Goal: Transaction & Acquisition: Purchase product/service

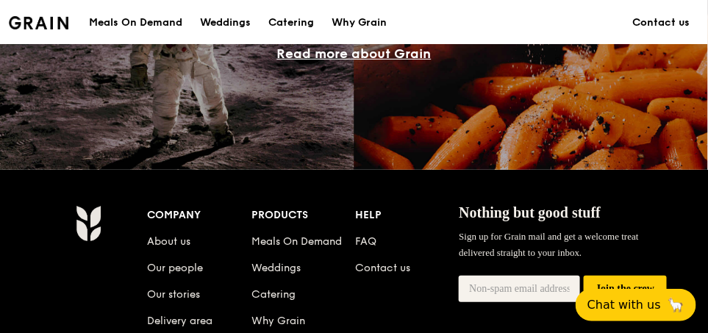
scroll to position [1470, 0]
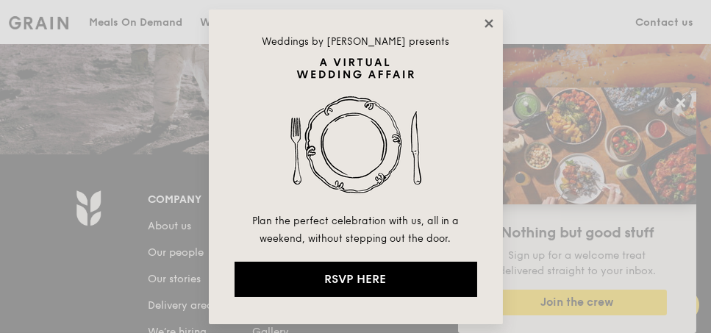
click at [485, 21] on icon at bounding box center [489, 23] width 13 height 13
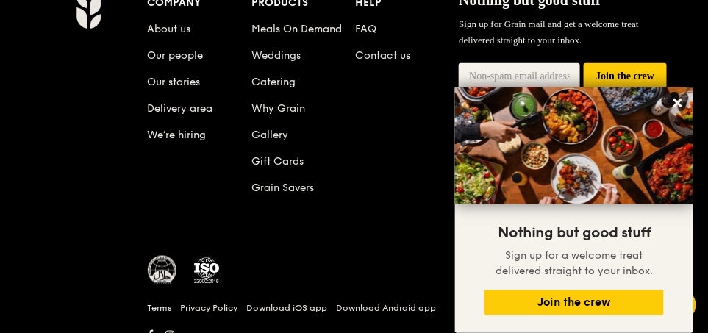
scroll to position [1603, 0]
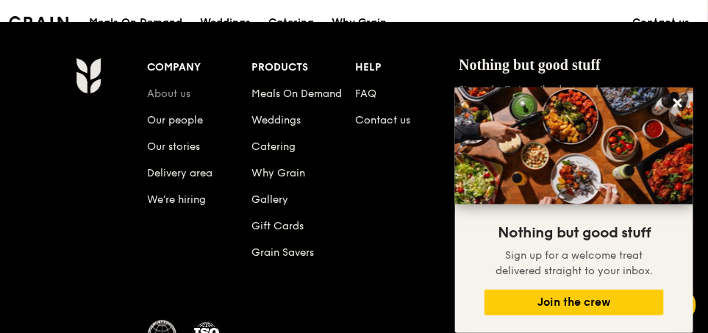
click at [178, 96] on link "About us" at bounding box center [169, 94] width 43 height 13
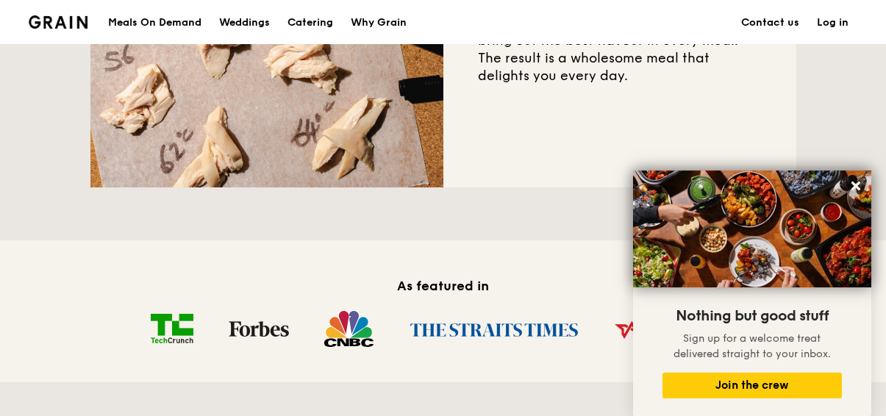
scroll to position [612, 0]
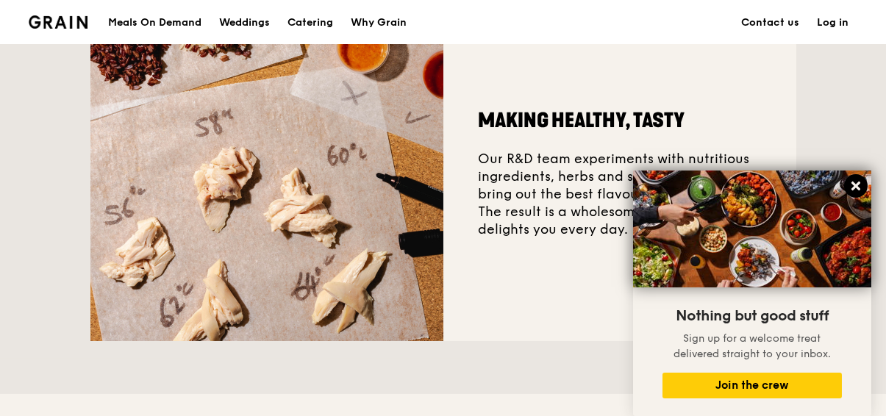
click at [711, 188] on icon at bounding box center [856, 185] width 13 height 13
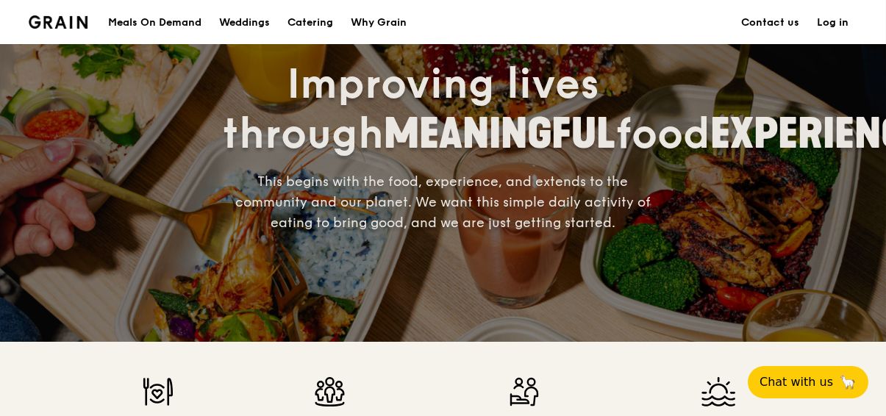
scroll to position [0, 0]
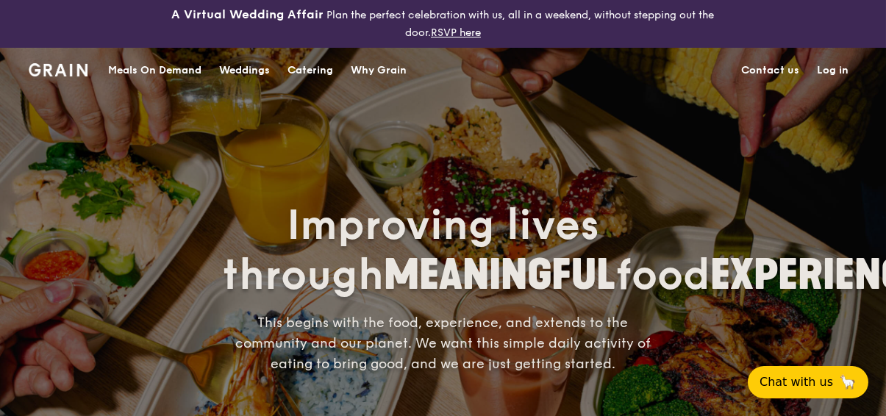
click at [163, 65] on div "Meals On Demand" at bounding box center [154, 71] width 93 height 44
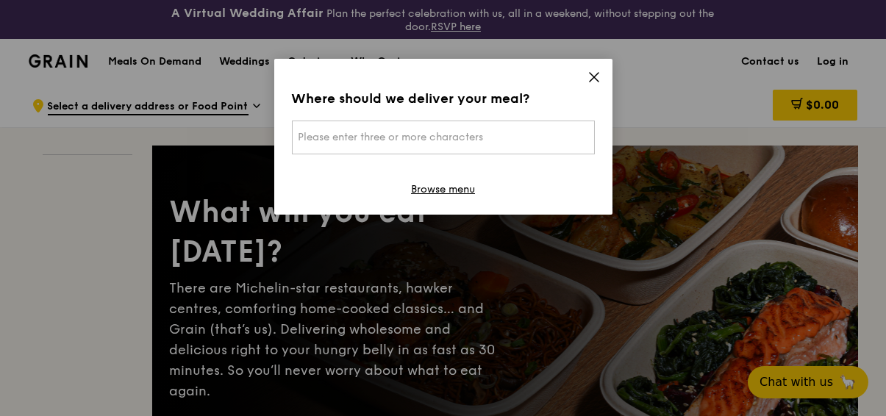
click at [591, 73] on icon at bounding box center [594, 77] width 13 height 13
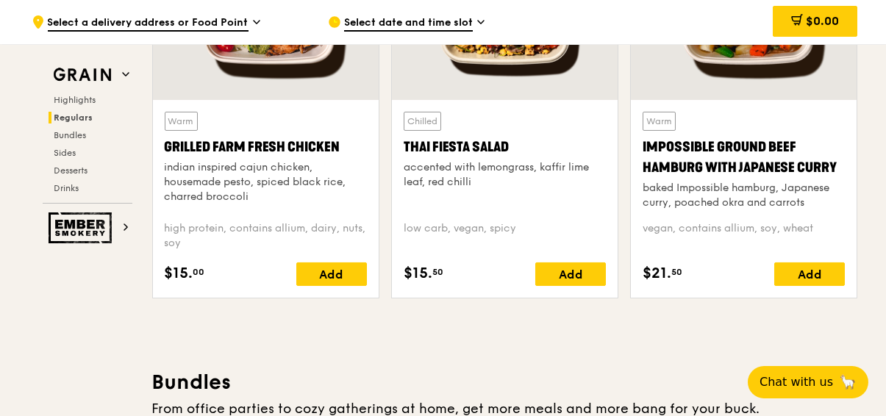
scroll to position [1839, 0]
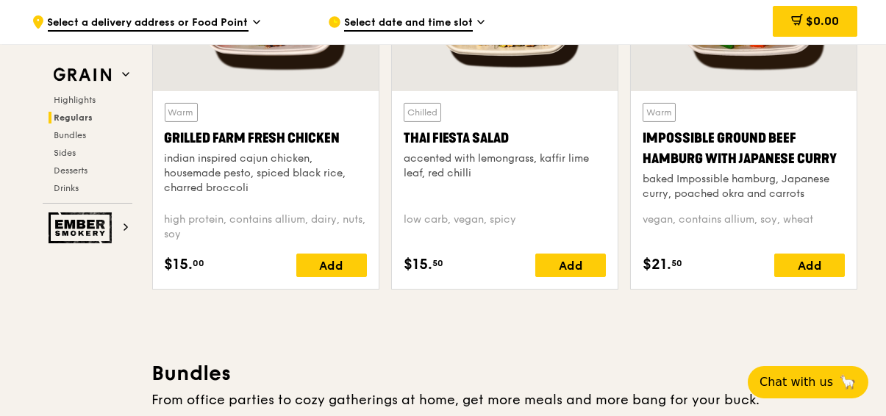
click at [230, 174] on div "indian inspired cajun chicken, housemade pesto, spiced black rice, charred broc…" at bounding box center [266, 174] width 202 height 44
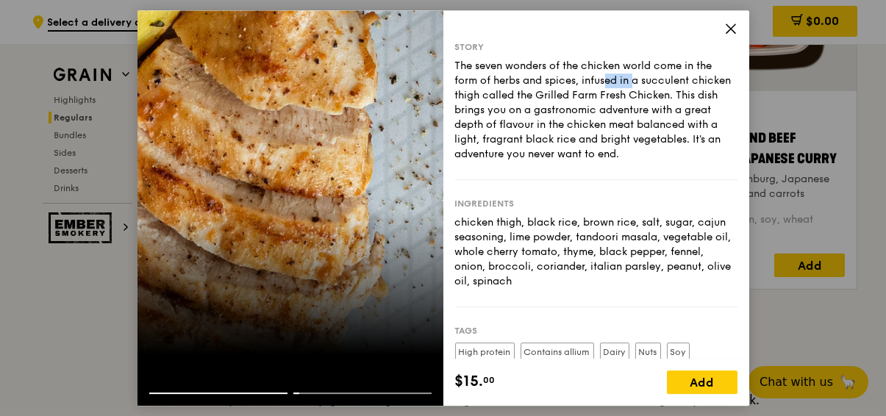
drag, startPoint x: 538, startPoint y: 79, endPoint x: 566, endPoint y: 82, distance: 28.2
click at [566, 82] on div "The seven wonders of the chicken world come in the form of herbs and spices, in…" at bounding box center [596, 110] width 282 height 103
click at [232, 245] on div at bounding box center [291, 208] width 306 height 396
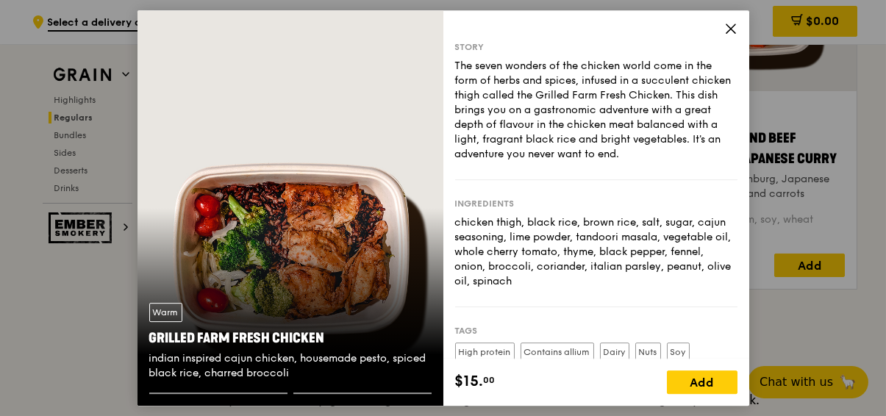
click at [310, 218] on div "Warm Grilled Farm Fresh Chicken indian inspired cajun chicken, housemade pesto,…" at bounding box center [291, 208] width 306 height 396
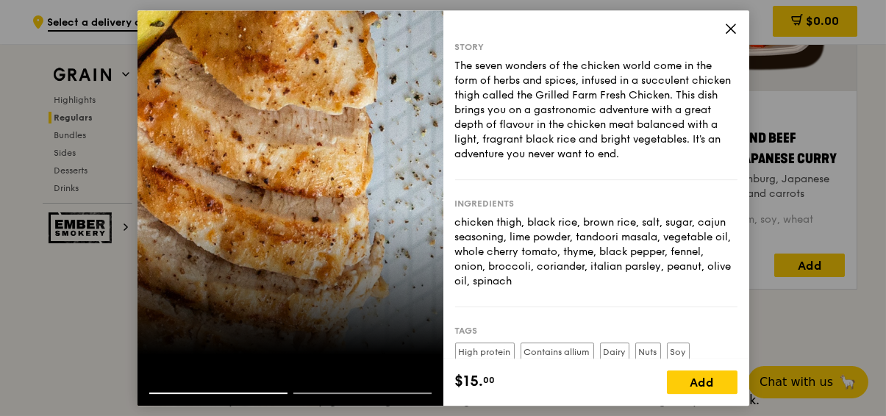
click at [209, 221] on div at bounding box center [291, 208] width 306 height 396
drag, startPoint x: 574, startPoint y: 221, endPoint x: 599, endPoint y: 223, distance: 25.1
click at [599, 223] on div "chicken thigh, black rice, brown rice, salt, sugar, cajun seasoning, lime powde…" at bounding box center [596, 253] width 282 height 74
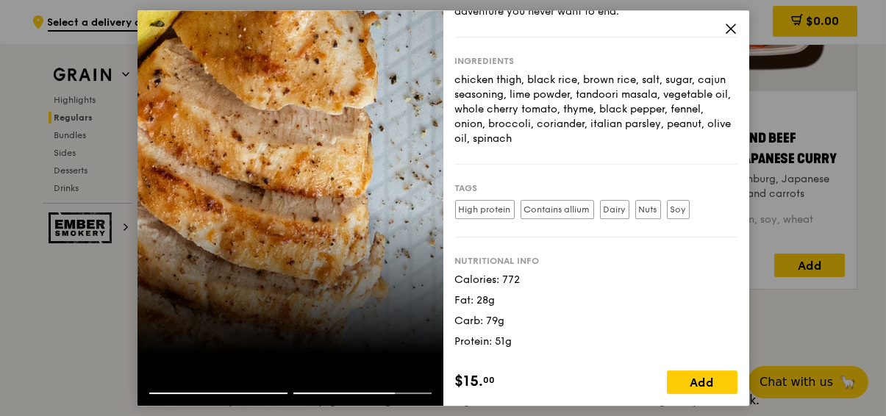
click at [711, 29] on icon at bounding box center [731, 28] width 13 height 13
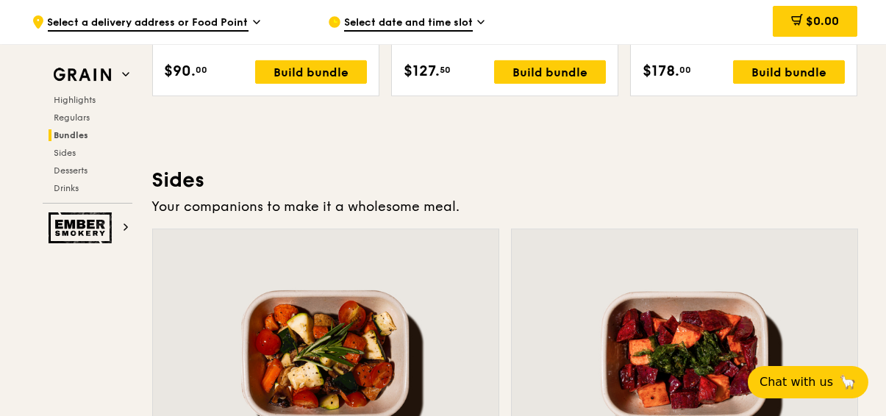
scroll to position [3217, 0]
